Goal: Task Accomplishment & Management: Manage account settings

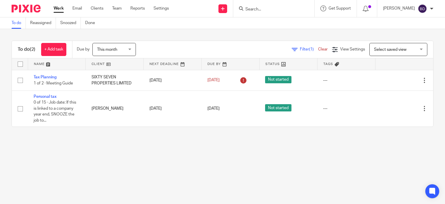
click at [269, 8] on input "Search" at bounding box center [271, 9] width 52 height 5
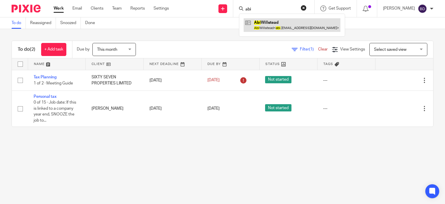
type input "abi"
click at [275, 22] on link at bounding box center [292, 24] width 97 height 13
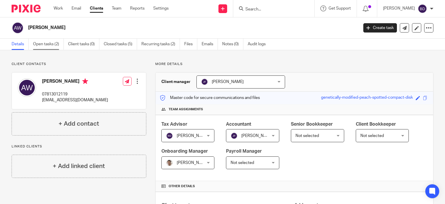
click at [43, 43] on link "Open tasks (2)" at bounding box center [48, 44] width 31 height 11
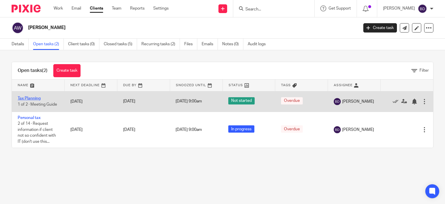
click at [33, 97] on link "Tax Planning" at bounding box center [29, 98] width 23 height 4
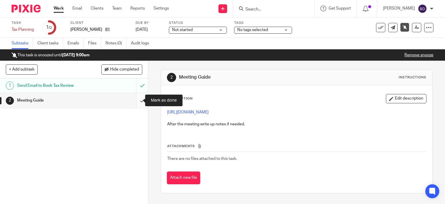
click at [136, 100] on input "submit" at bounding box center [74, 100] width 148 height 14
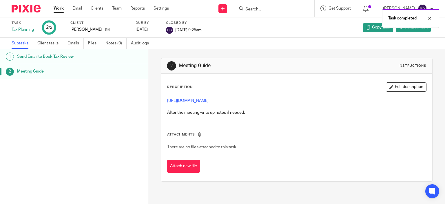
click at [54, 7] on link "Work" at bounding box center [59, 9] width 10 height 6
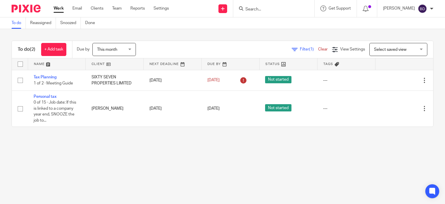
click at [253, 10] on input "Search" at bounding box center [271, 9] width 52 height 5
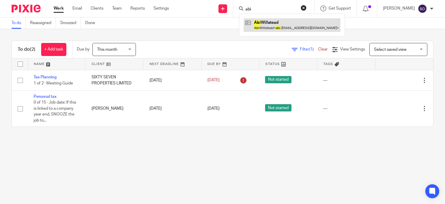
type input "abi"
click at [273, 24] on link at bounding box center [292, 24] width 97 height 13
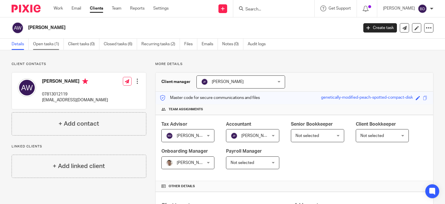
click at [46, 43] on link "Open tasks (1)" at bounding box center [48, 44] width 31 height 11
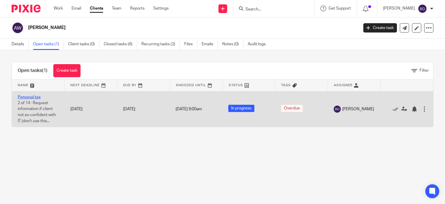
click at [36, 95] on link "Personal tax" at bounding box center [29, 97] width 23 height 4
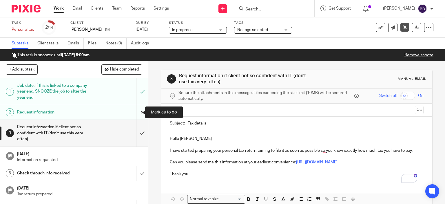
click at [134, 111] on input "submit" at bounding box center [74, 112] width 148 height 14
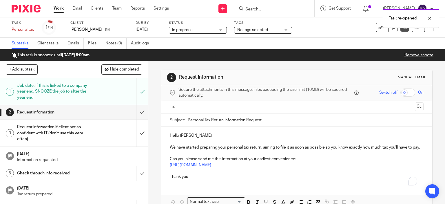
click at [205, 107] on input "text" at bounding box center [296, 106] width 232 height 7
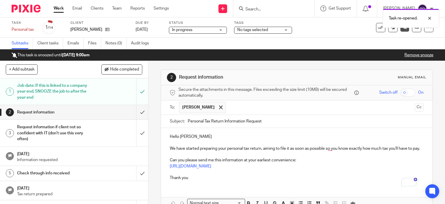
click at [195, 136] on p "Hello Abi" at bounding box center [297, 137] width 254 height 6
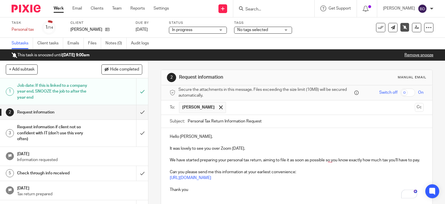
click at [173, 159] on p "We have started preparing your personal tax return, aiming to file it as soon a…" at bounding box center [297, 160] width 254 height 6
drag, startPoint x: 302, startPoint y: 169, endPoint x: 319, endPoint y: 164, distance: 16.9
click at [303, 169] on p "To enrich screen reader interactions, please activate Accessibility in Grammarl…" at bounding box center [297, 166] width 254 height 6
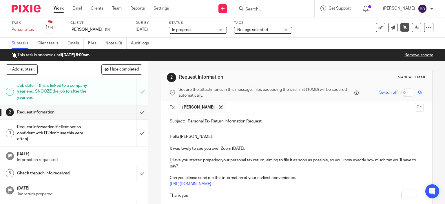
drag, startPoint x: 329, startPoint y: 160, endPoint x: 345, endPoint y: 172, distance: 20.0
click at [329, 160] on p "I Have you started preparing your personal tax return, aiming to file it as soo…" at bounding box center [297, 163] width 254 height 12
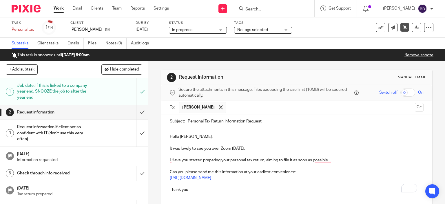
click at [193, 165] on p "To enrich screen reader interactions, please activate Accessibility in Grammarl…" at bounding box center [297, 166] width 254 height 6
click at [173, 160] on p "I Have you started preparing your personal tax return, aiming to file it as soo…" at bounding box center [297, 160] width 254 height 6
click at [322, 171] on p "Can you please send me this information at your earliest convenience:" at bounding box center [297, 172] width 254 height 6
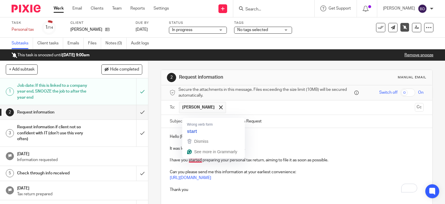
click at [383, 155] on p "To enrich screen reader interactions, please activate Accessibility in Grammarl…" at bounding box center [297, 154] width 254 height 6
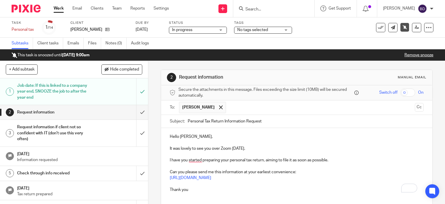
click at [187, 160] on p "I have you started preparing your personal tax return, aiming to file it as soo…" at bounding box center [297, 160] width 254 height 6
click at [362, 162] on p "I have started preparing your personal tax return, aiming to file it as soon as…" at bounding box center [297, 160] width 254 height 6
click at [194, 190] on p "Thank you" at bounding box center [297, 190] width 254 height 6
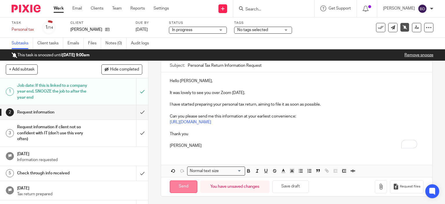
click at [171, 186] on input "Send" at bounding box center [184, 186] width 28 height 12
type input "Sent"
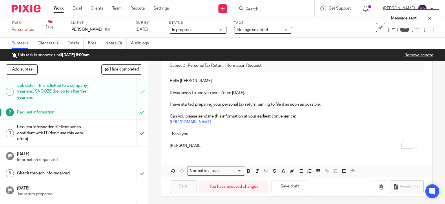
click at [271, 9] on div "Message sent." at bounding box center [330, 17] width 217 height 22
drag, startPoint x: 258, startPoint y: 9, endPoint x: 246, endPoint y: 10, distance: 12.5
click at [257, 9] on div "Message sent." at bounding box center [330, 17] width 217 height 22
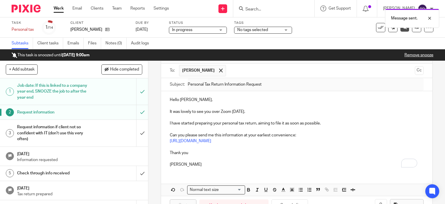
scroll to position [27, 0]
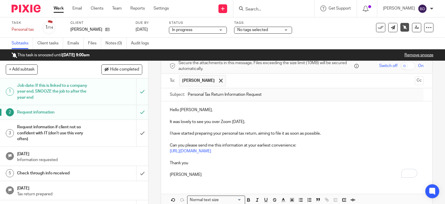
click at [249, 8] on input "Search" at bounding box center [271, 9] width 52 height 5
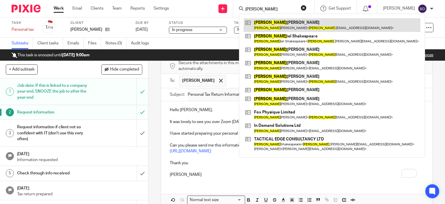
type input "dan"
click at [274, 22] on link at bounding box center [332, 24] width 177 height 13
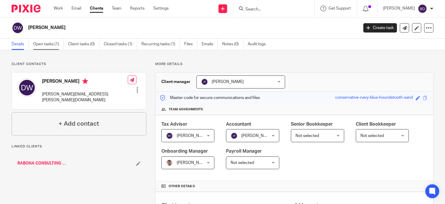
click at [46, 45] on link "Open tasks (1)" at bounding box center [48, 44] width 31 height 11
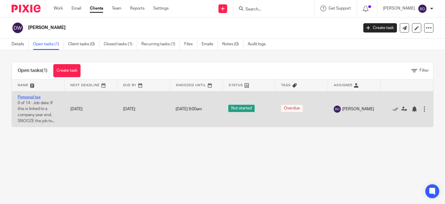
click at [36, 97] on link "Personal tax" at bounding box center [29, 97] width 23 height 4
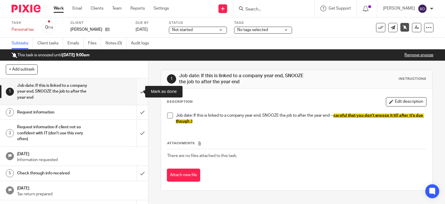
click at [136, 94] on input "submit" at bounding box center [74, 91] width 148 height 26
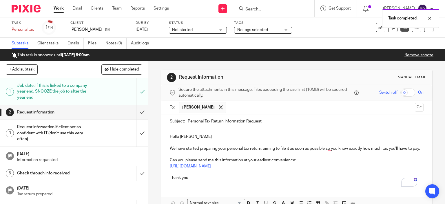
click at [193, 136] on p "Hello Daniel" at bounding box center [297, 137] width 254 height 6
click at [173, 148] on p "We have started preparing your personal tax return, aiming to file it as soon a…" at bounding box center [297, 148] width 254 height 6
drag, startPoint x: 321, startPoint y: 147, endPoint x: 344, endPoint y: 158, distance: 26.4
click at [321, 147] on p "I have started preparing your personal tax return, aiming to file it as soon as…" at bounding box center [297, 148] width 254 height 6
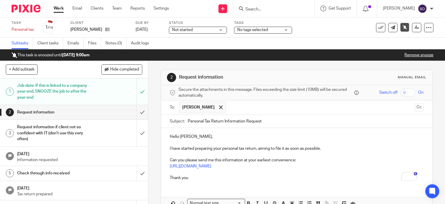
click at [227, 177] on p "Thank you" at bounding box center [297, 178] width 254 height 6
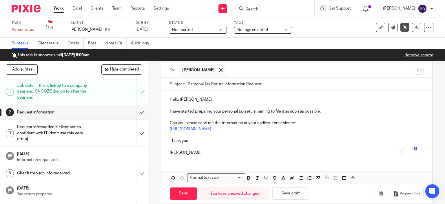
scroll to position [44, 0]
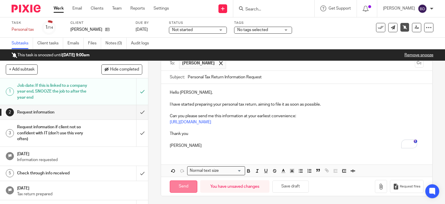
click at [177, 187] on input "Send" at bounding box center [184, 186] width 28 height 12
type input "Sent"
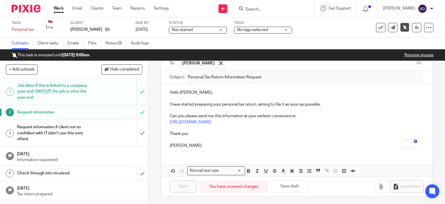
click at [57, 8] on link "Work" at bounding box center [59, 9] width 10 height 6
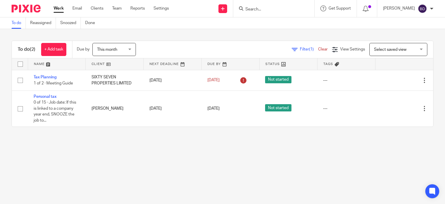
click at [253, 8] on input "Search" at bounding box center [271, 9] width 52 height 5
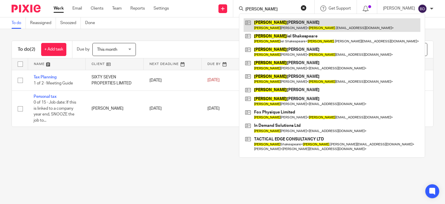
type input "dan"
click at [304, 25] on link at bounding box center [332, 24] width 177 height 13
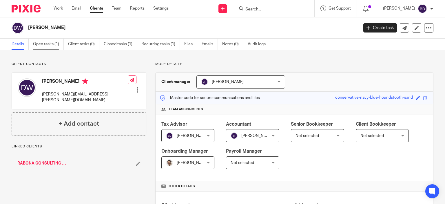
click at [48, 47] on link "Open tasks (1)" at bounding box center [48, 44] width 31 height 11
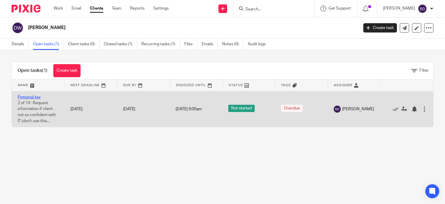
click at [34, 97] on link "Personal tax" at bounding box center [29, 97] width 23 height 4
